Goal: Task Accomplishment & Management: Use online tool/utility

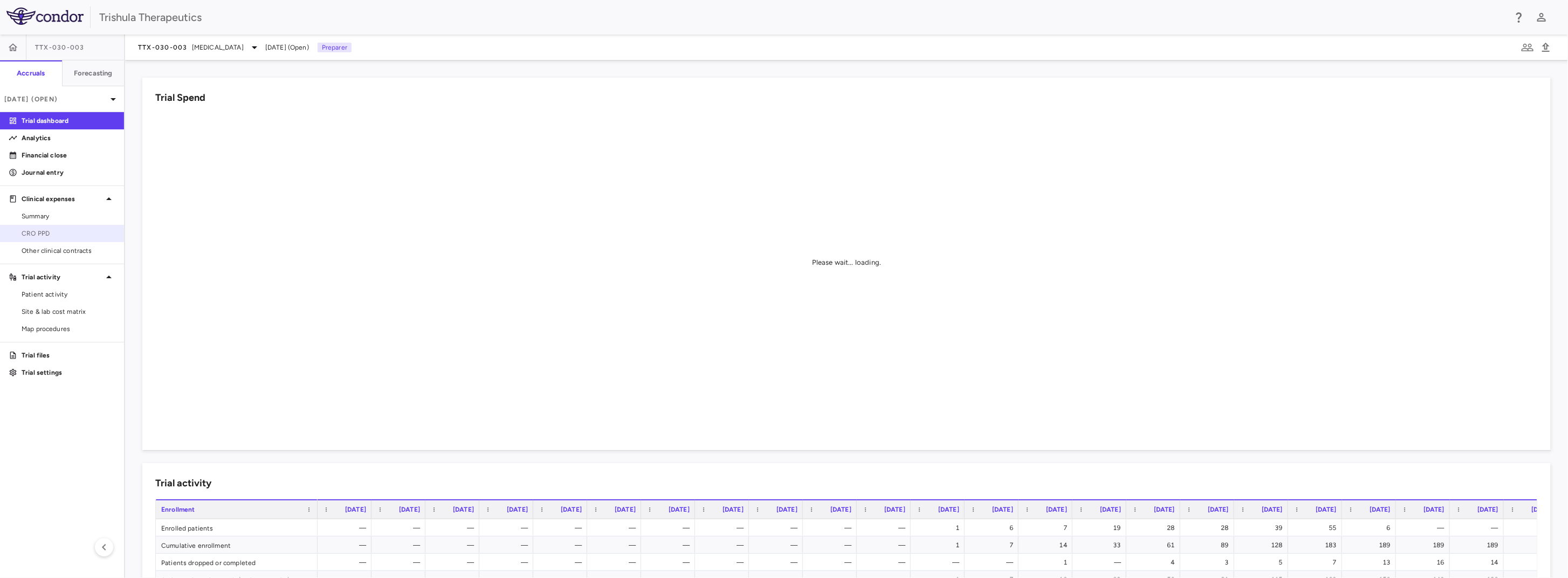
click at [35, 233] on span "CRO PPD" at bounding box center [69, 233] width 94 height 10
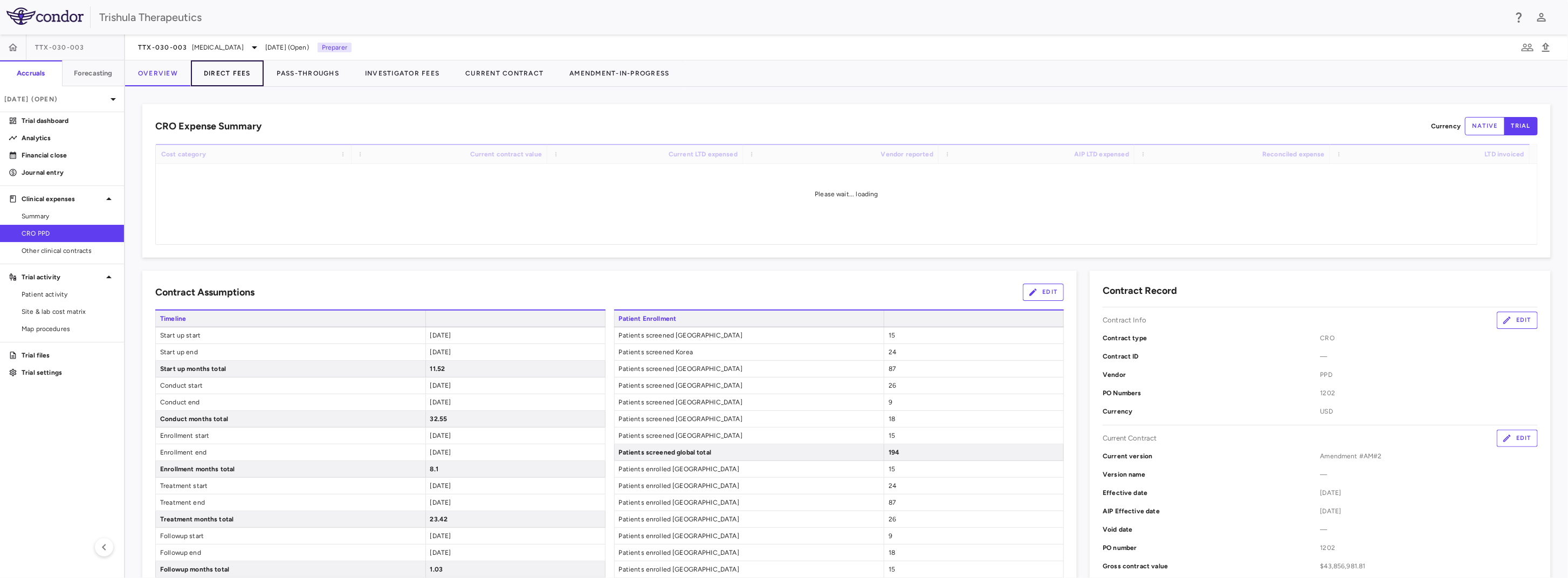
click at [240, 72] on button "Direct Fees" at bounding box center [227, 73] width 73 height 26
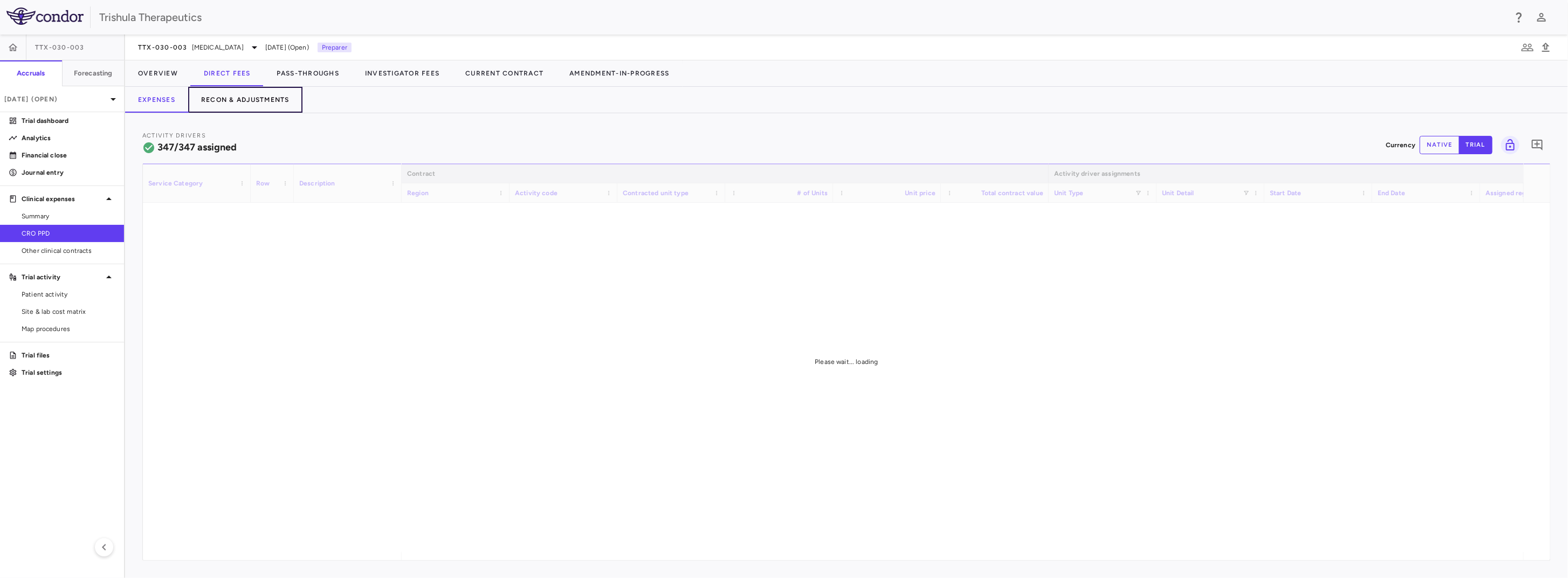
click at [234, 98] on button "Recon & Adjustments" at bounding box center [245, 99] width 114 height 26
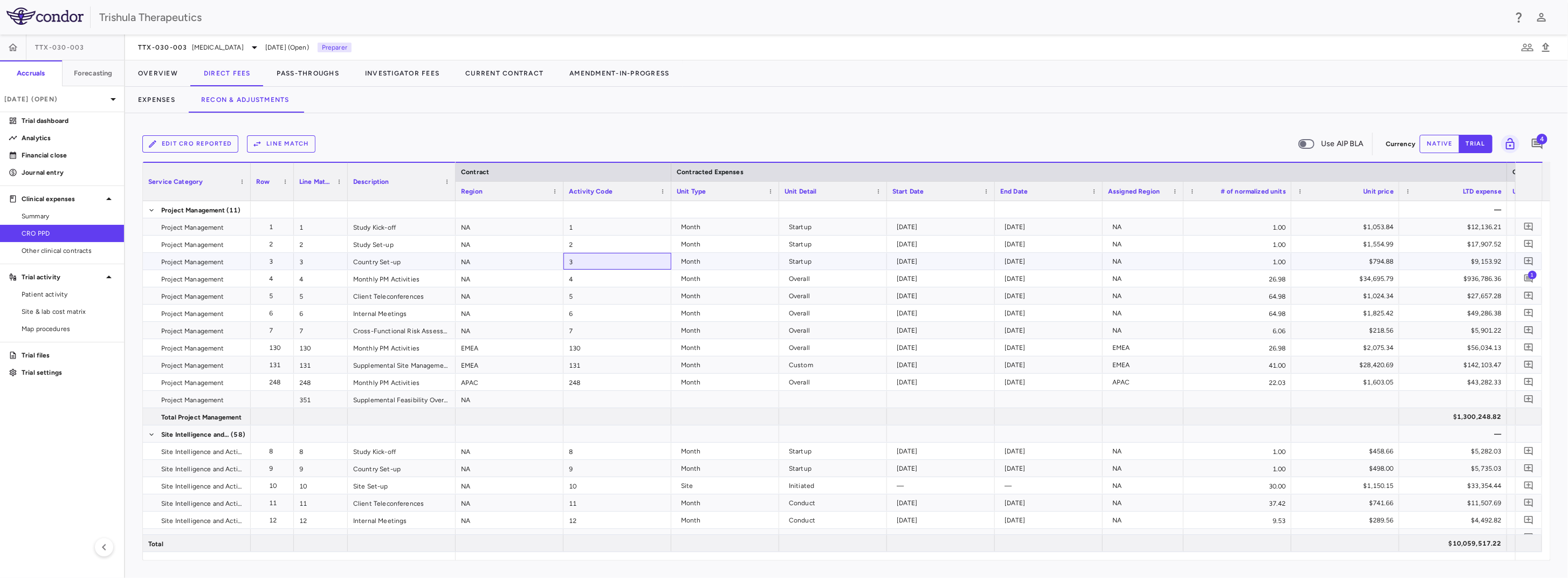
click at [654, 260] on div "3" at bounding box center [617, 261] width 108 height 16
click at [675, 354] on span "Export" at bounding box center [714, 354] width 91 height 15
click at [831, 359] on span "CSV Export" at bounding box center [829, 357] width 51 height 15
